Goal: Transaction & Acquisition: Purchase product/service

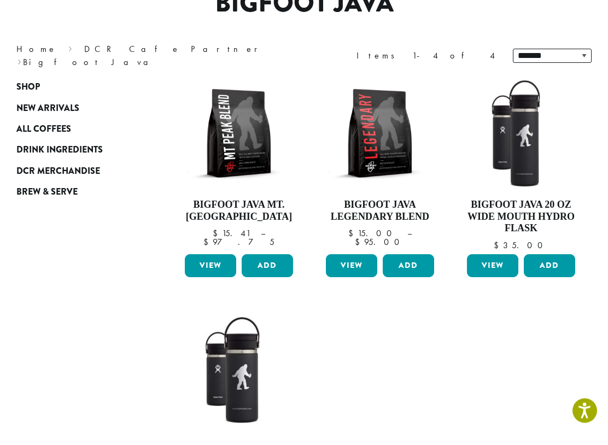
scroll to position [103, 0]
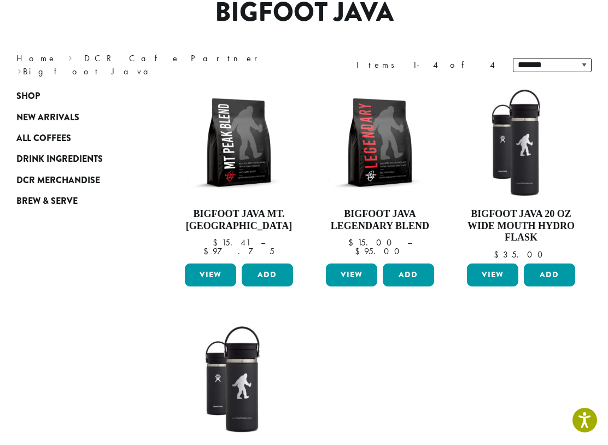
click at [83, 178] on span "DCR Merchandise" at bounding box center [58, 182] width 84 height 14
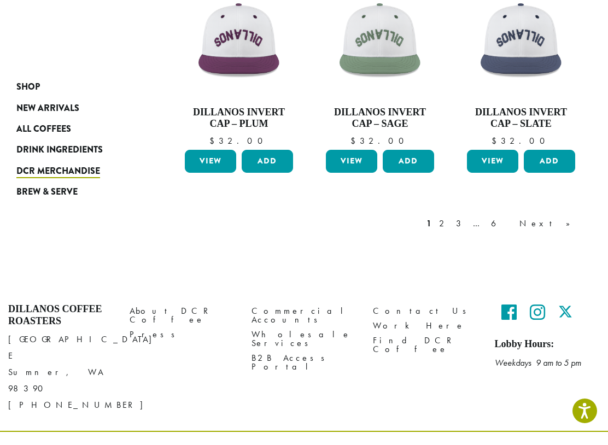
scroll to position [867, 0]
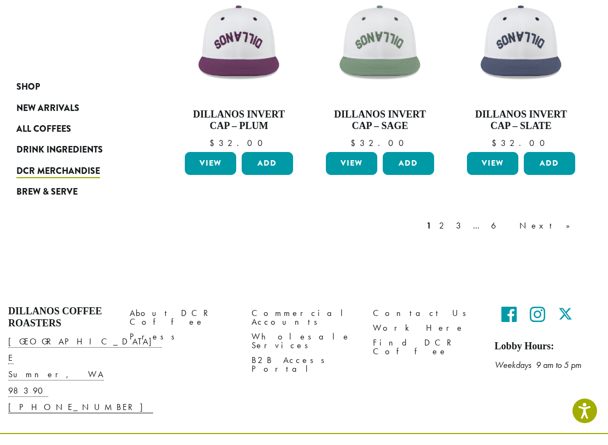
click at [570, 230] on link "Next »" at bounding box center [548, 236] width 63 height 13
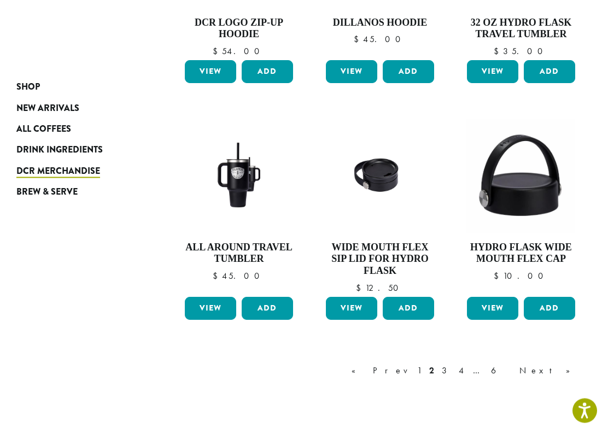
scroll to position [763, 0]
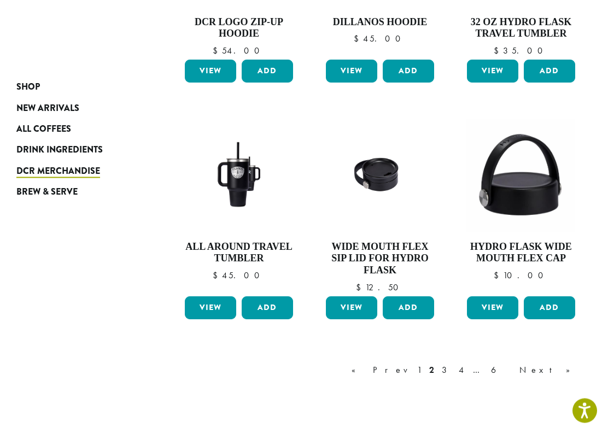
click at [572, 375] on link "Next »" at bounding box center [548, 381] width 63 height 13
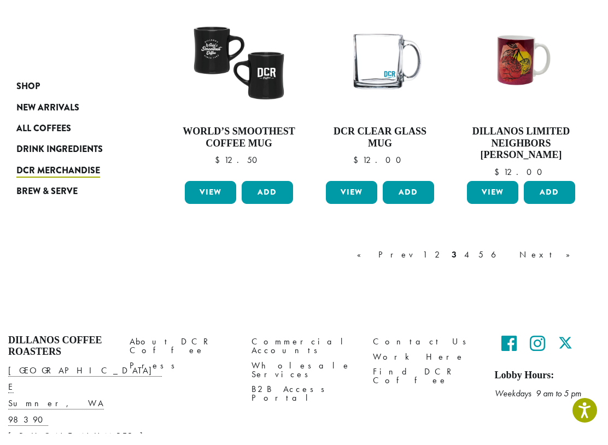
scroll to position [902, 0]
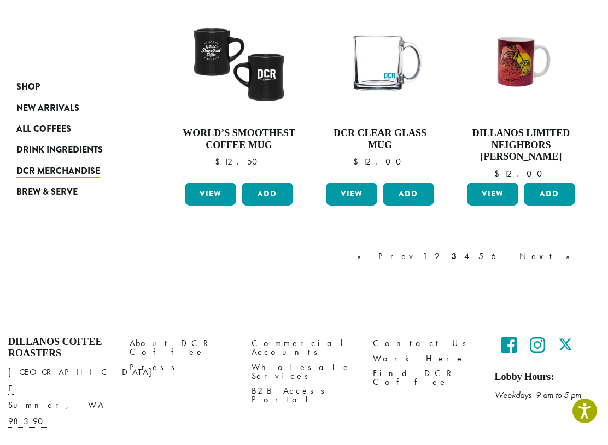
click at [572, 261] on link "Next »" at bounding box center [548, 267] width 63 height 13
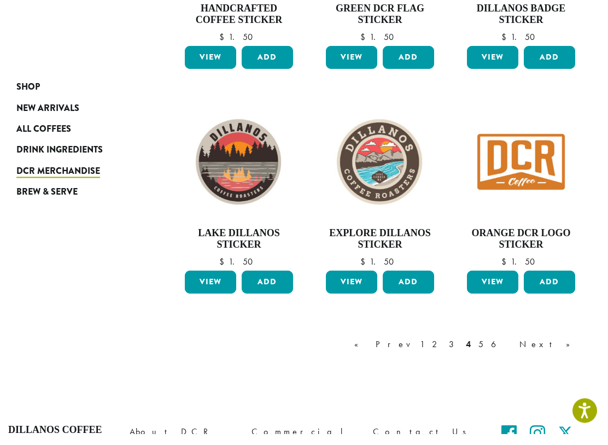
scroll to position [778, 0]
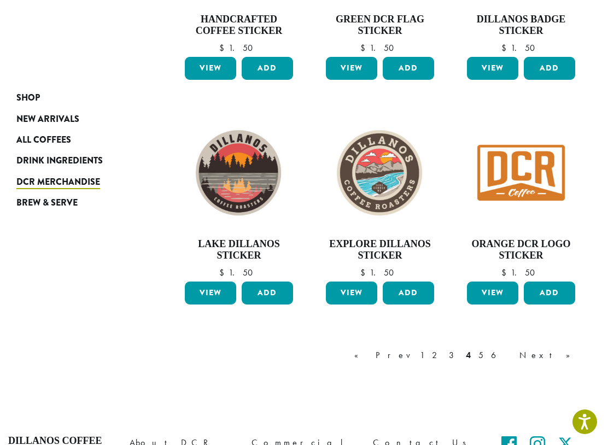
click at [571, 349] on link "Next »" at bounding box center [548, 355] width 63 height 13
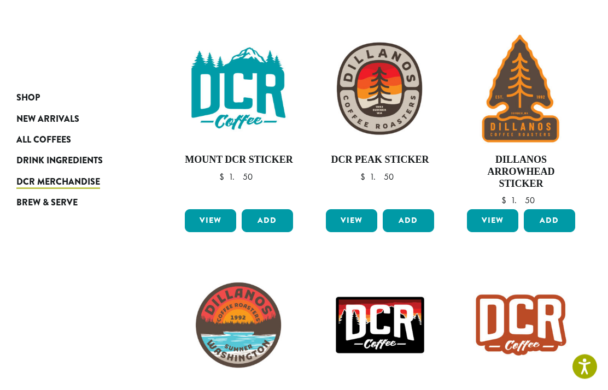
scroll to position [413, 0]
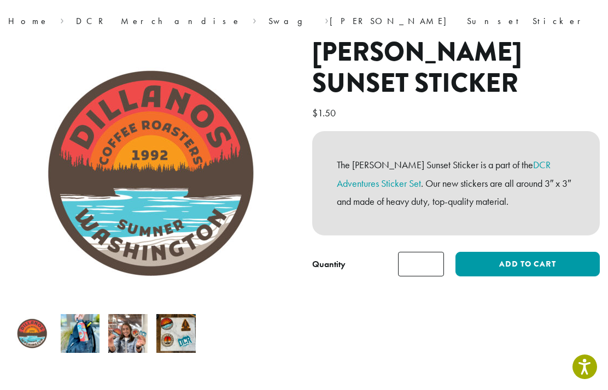
scroll to position [84, 0]
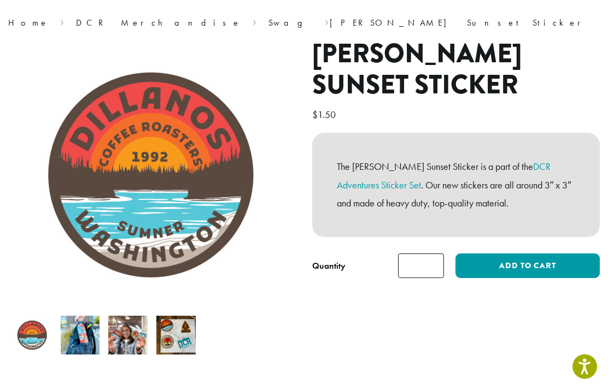
click at [516, 260] on button "Add to cart" at bounding box center [527, 266] width 144 height 25
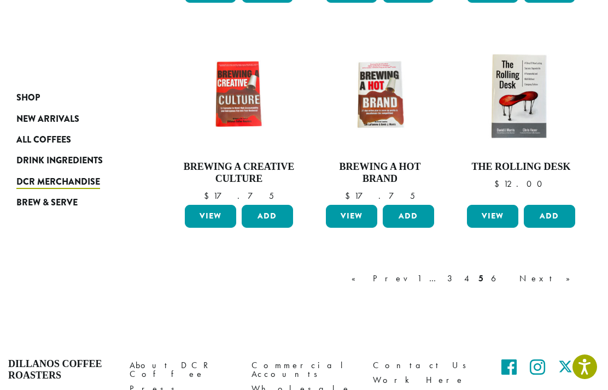
scroll to position [878, 0]
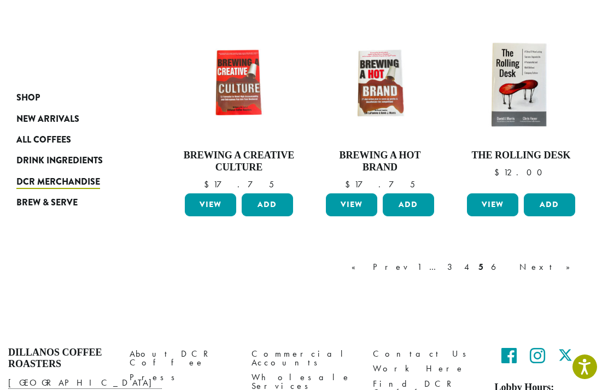
click at [569, 261] on link "Next »" at bounding box center [548, 267] width 63 height 13
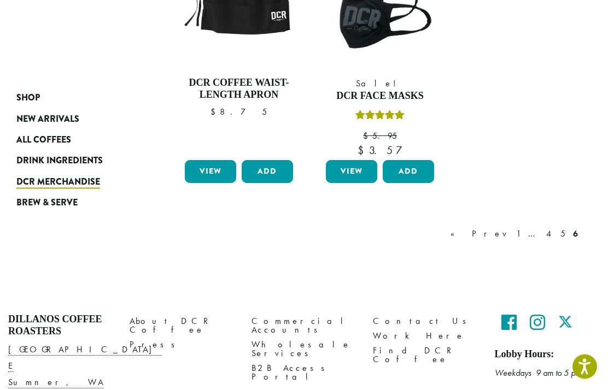
scroll to position [542, 0]
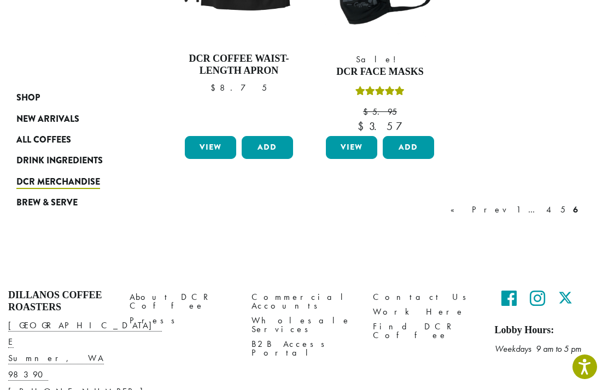
click at [523, 203] on link "1" at bounding box center [518, 209] width 9 height 13
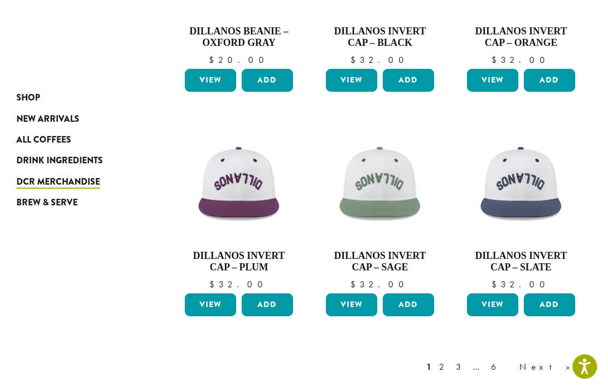
scroll to position [737, 0]
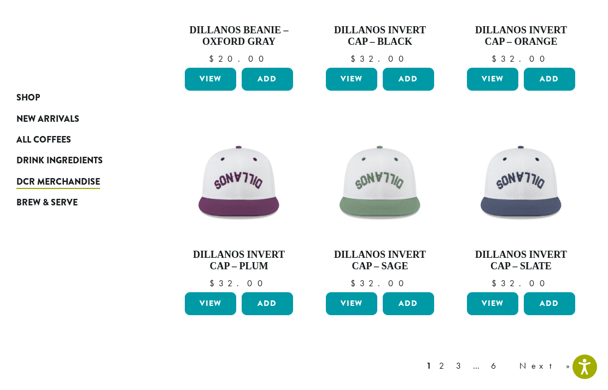
click at [569, 360] on link "Next »" at bounding box center [548, 366] width 63 height 13
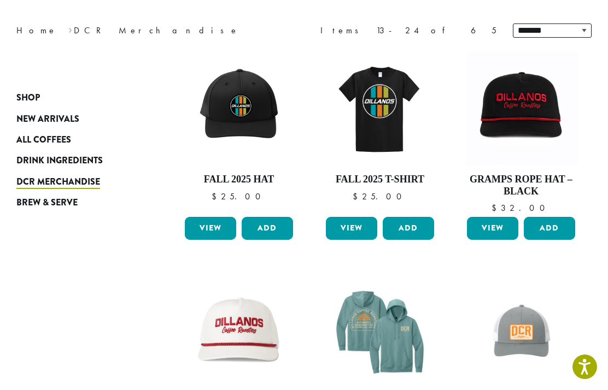
scroll to position [67, 0]
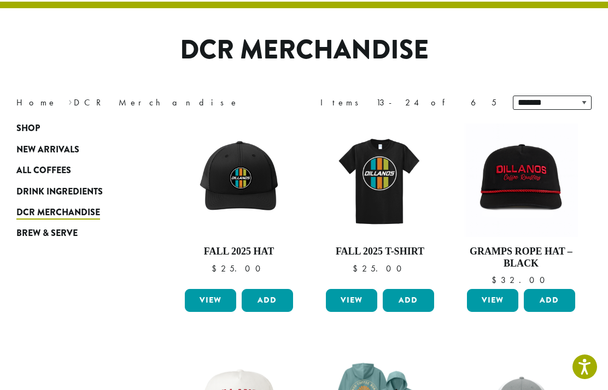
click at [351, 297] on link "View" at bounding box center [351, 300] width 51 height 23
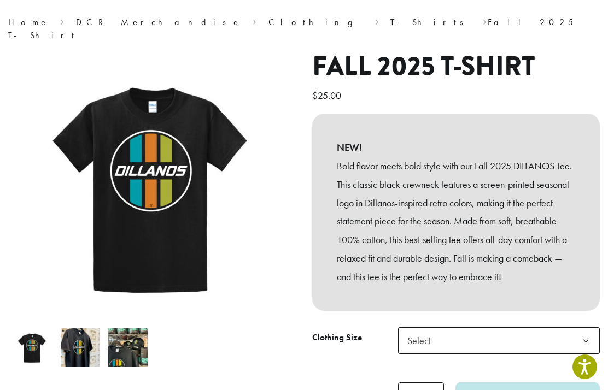
scroll to position [94, 0]
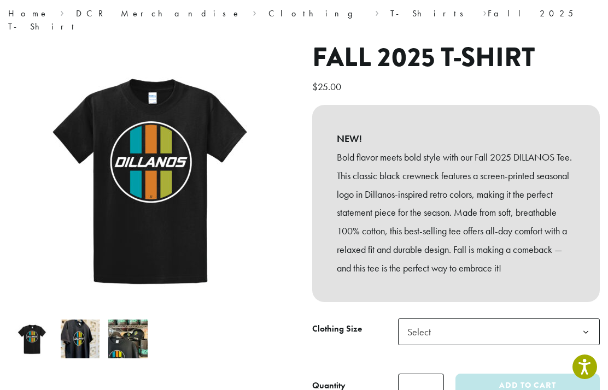
click at [590, 319] on b at bounding box center [585, 332] width 27 height 27
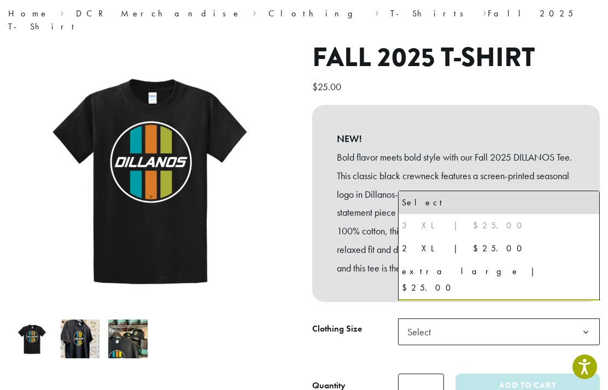
select select "*****"
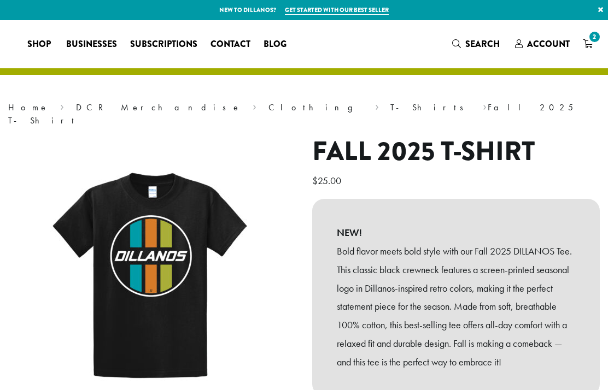
select select "*****"
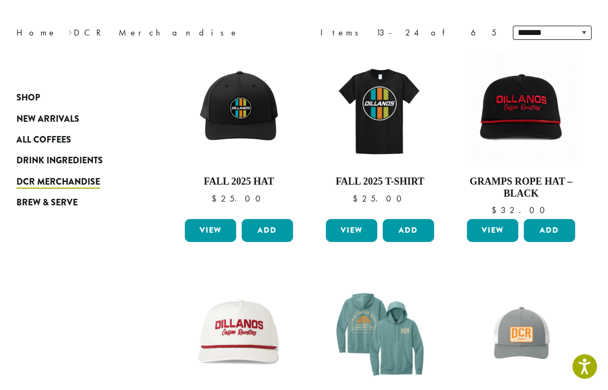
scroll to position [137, 0]
click at [214, 229] on link "View" at bounding box center [210, 230] width 51 height 23
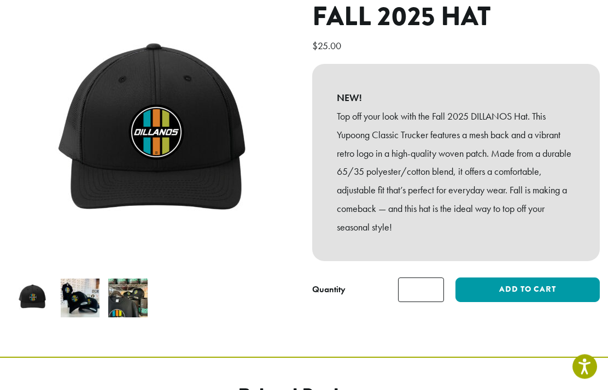
scroll to position [124, 0]
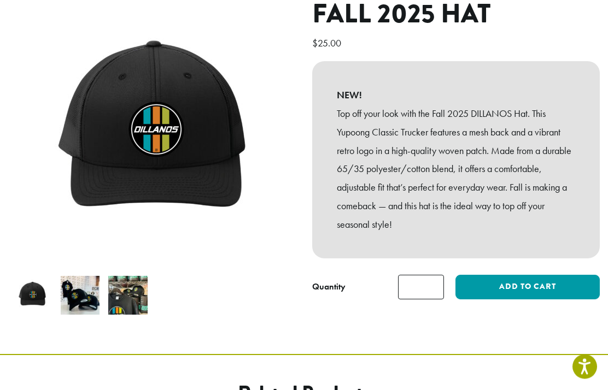
click at [504, 283] on button "Add to cart" at bounding box center [527, 287] width 144 height 25
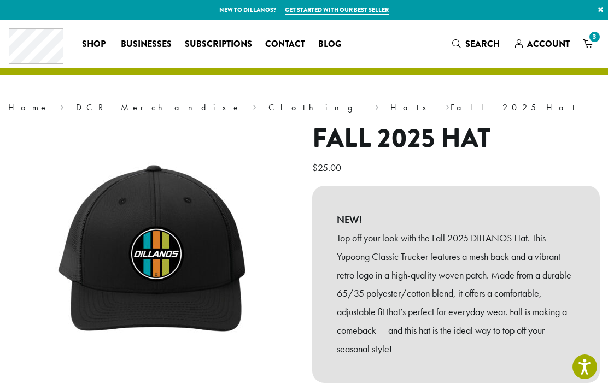
click at [595, 36] on span "3" at bounding box center [594, 37] width 15 height 15
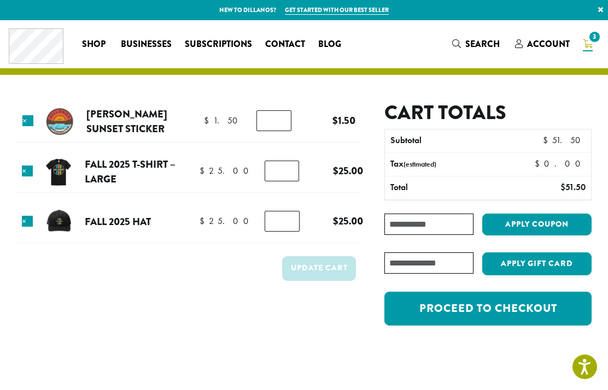
click at [487, 304] on link "Proceed to checkout" at bounding box center [487, 309] width 207 height 34
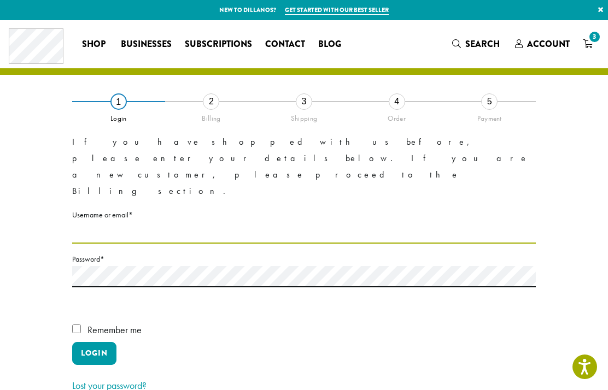
click at [100, 222] on input "Username or email * Required" at bounding box center [303, 232] width 463 height 21
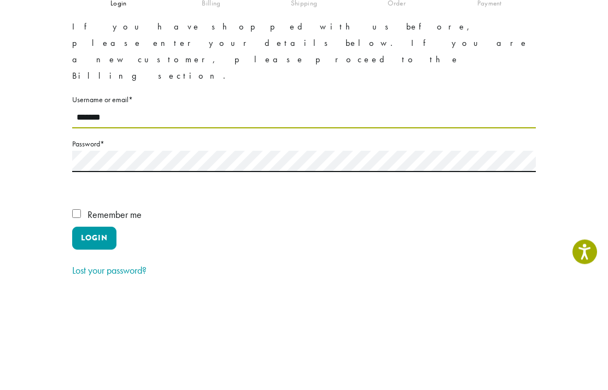
type input "******"
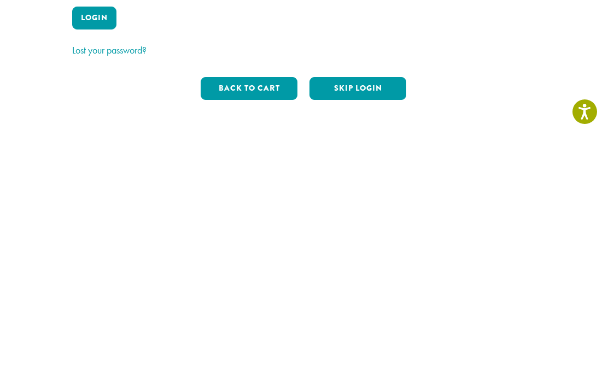
click at [371, 332] on button "Skip Login" at bounding box center [357, 343] width 97 height 23
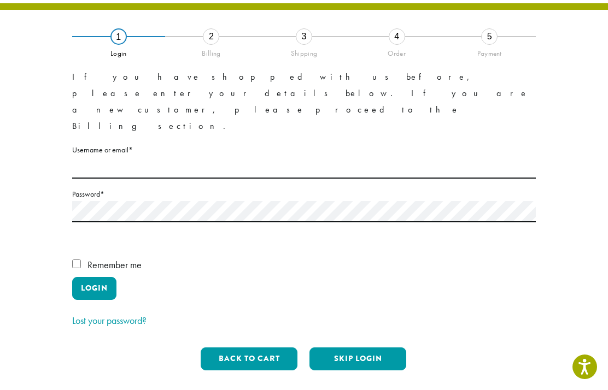
scroll to position [62, 0]
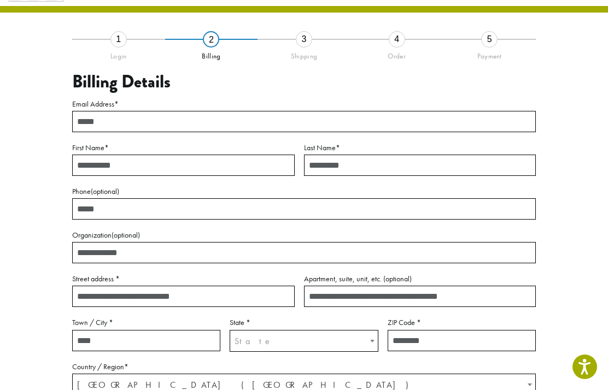
click at [115, 120] on input "Email Address *" at bounding box center [303, 121] width 463 height 21
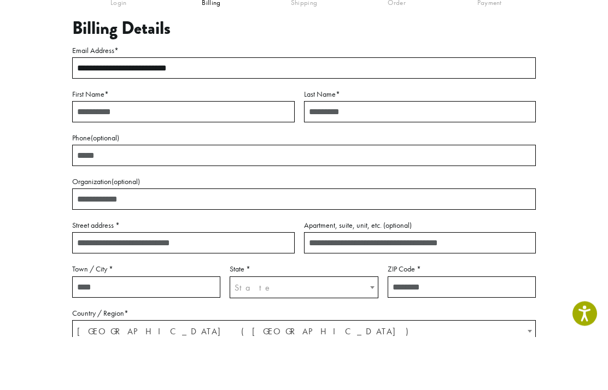
type input "**********"
click at [130, 155] on input "First Name *" at bounding box center [183, 165] width 222 height 21
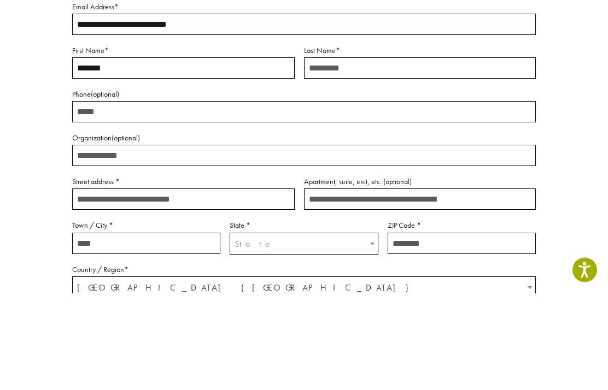
type input "*******"
click at [363, 155] on input "Last Name *" at bounding box center [420, 165] width 232 height 21
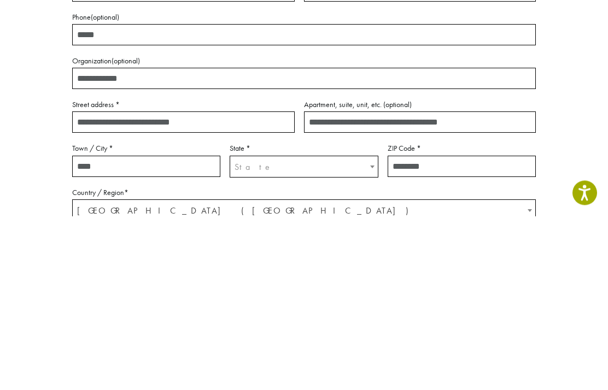
type input "********"
click at [146, 286] on input "Street address *" at bounding box center [183, 296] width 222 height 21
type input "**********"
click at [145, 330] on input "Town / City *" at bounding box center [146, 340] width 148 height 21
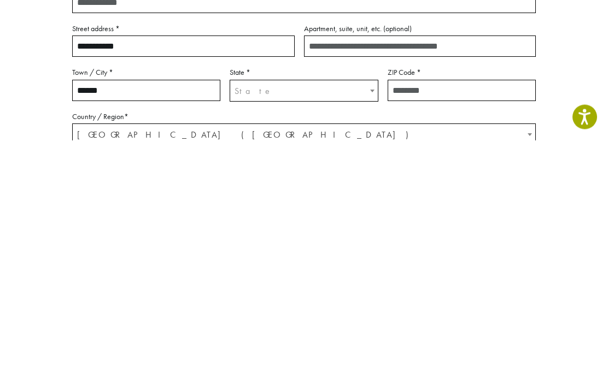
type input "******"
click at [300, 331] on span "State" at bounding box center [303, 341] width 147 height 21
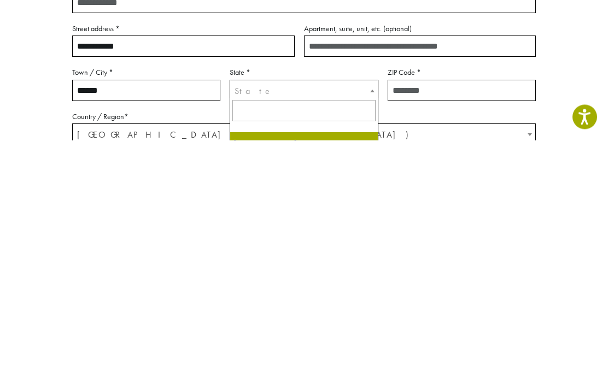
scroll to position [313, 0]
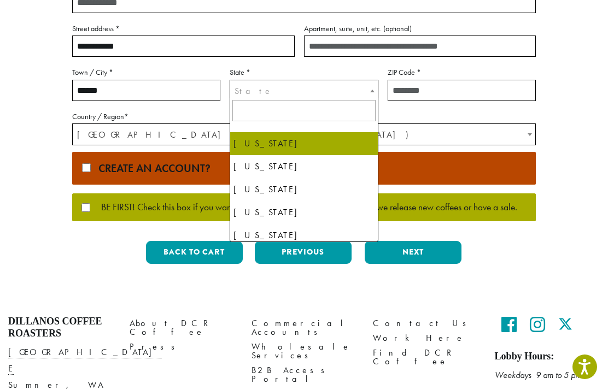
click at [244, 109] on input "text" at bounding box center [303, 110] width 143 height 21
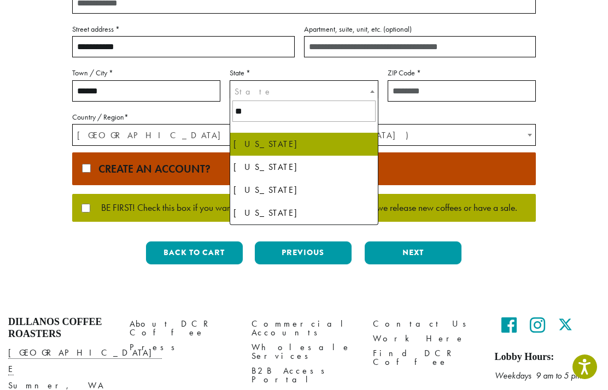
type input "***"
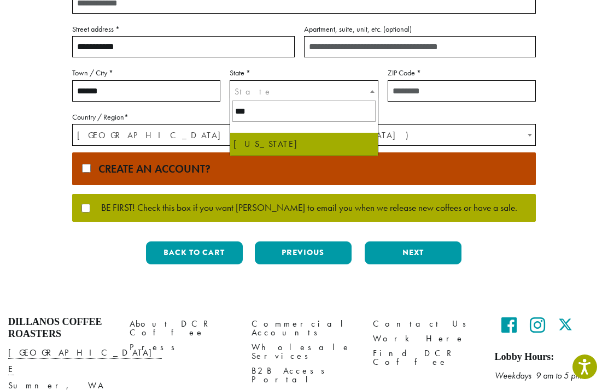
select select "**"
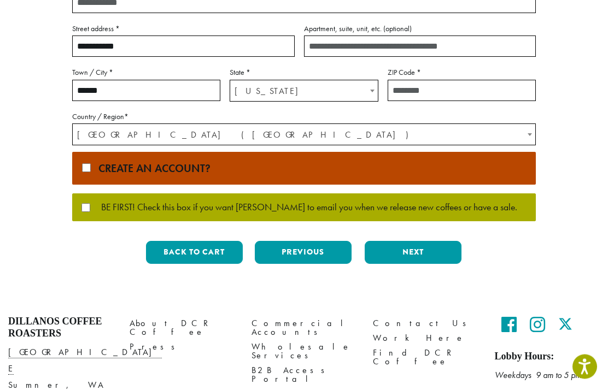
click at [434, 83] on input "ZIP Code *" at bounding box center [462, 90] width 148 height 21
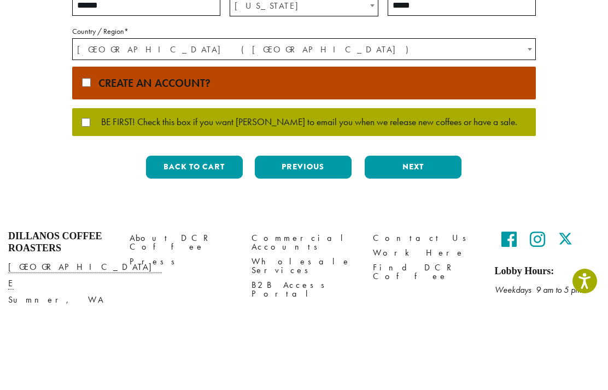
type input "*****"
click at [412, 242] on button "Next" at bounding box center [413, 253] width 97 height 23
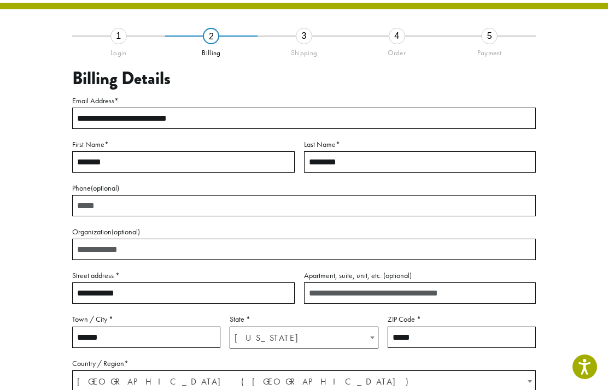
scroll to position [36, 0]
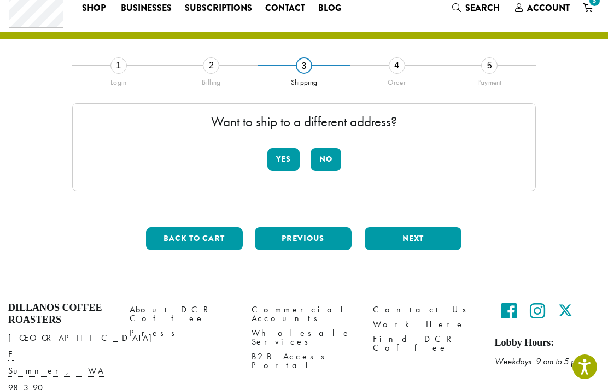
click at [333, 155] on button "No" at bounding box center [325, 159] width 31 height 23
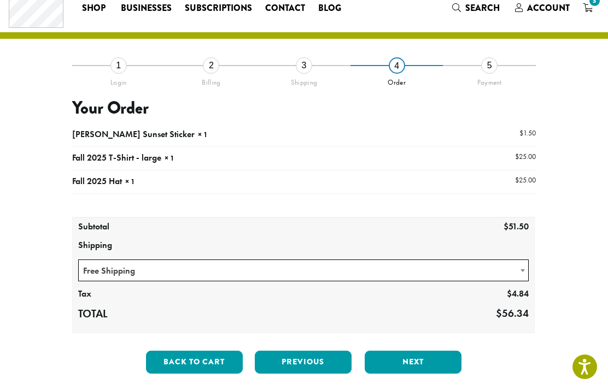
click at [412, 359] on button "Next" at bounding box center [413, 362] width 97 height 23
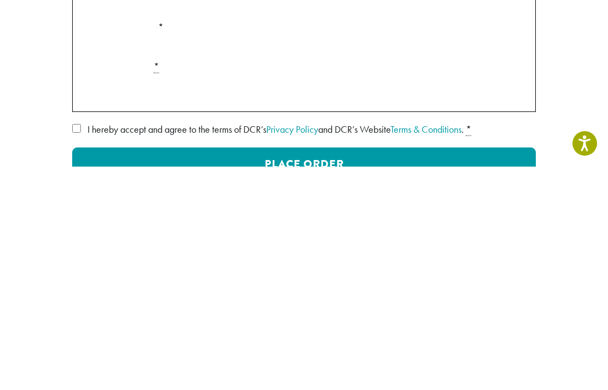
scroll to position [231, 0]
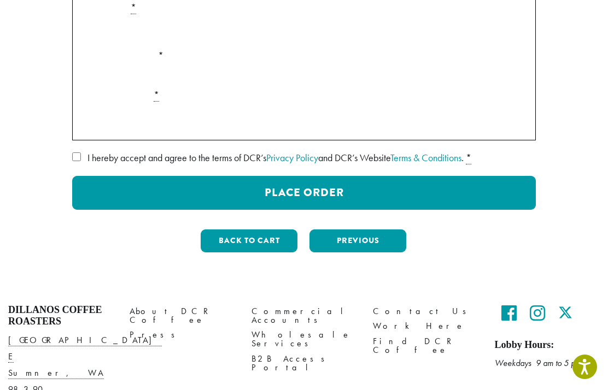
click at [311, 184] on button "Place Order" at bounding box center [303, 193] width 463 height 34
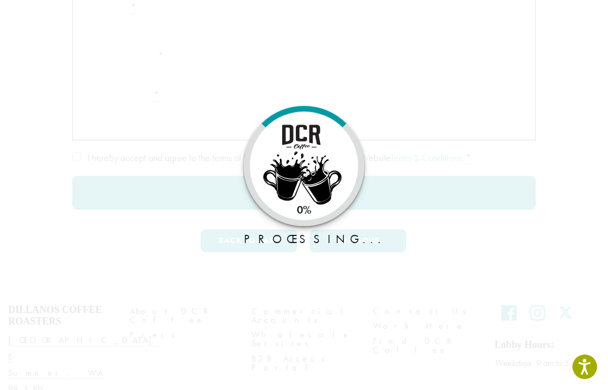
scroll to position [275, 0]
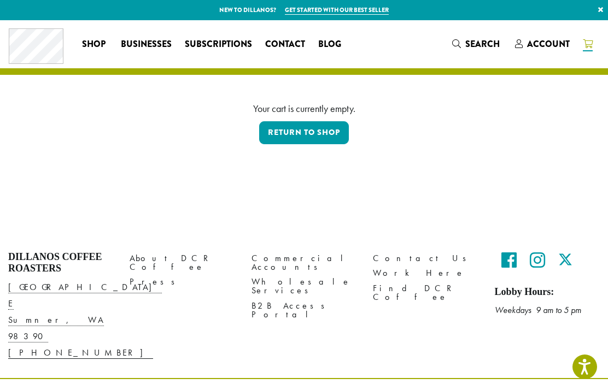
click at [326, 134] on link "Return to shop" at bounding box center [304, 132] width 90 height 23
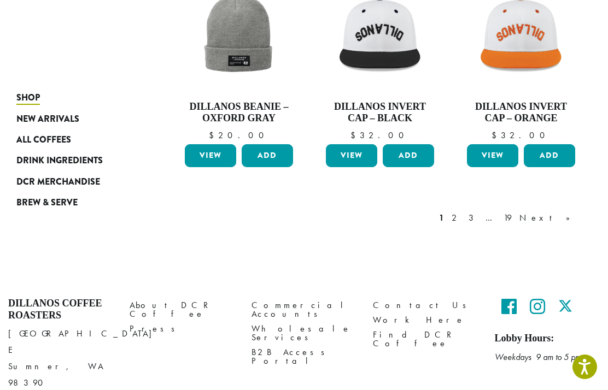
scroll to position [840, 0]
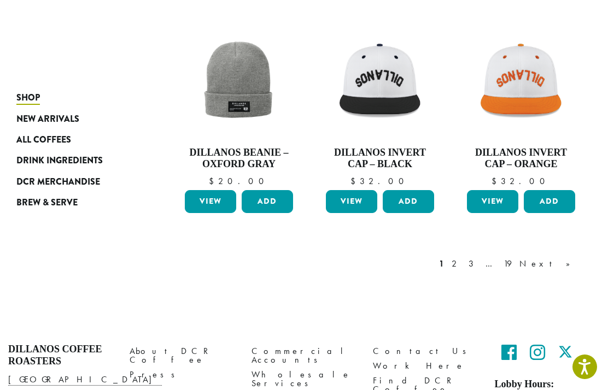
click at [463, 260] on link "2" at bounding box center [456, 263] width 14 height 13
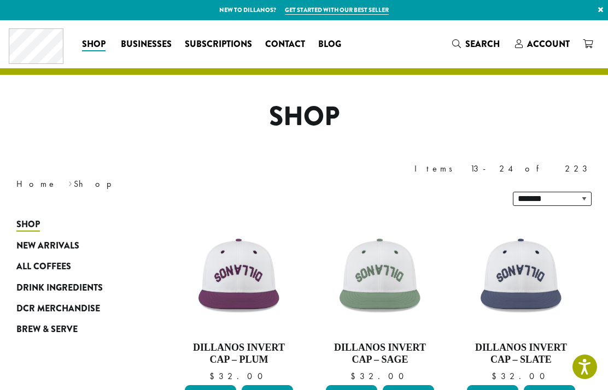
click at [595, 44] on link at bounding box center [587, 44] width 23 height 18
